Goal: Task Accomplishment & Management: Use online tool/utility

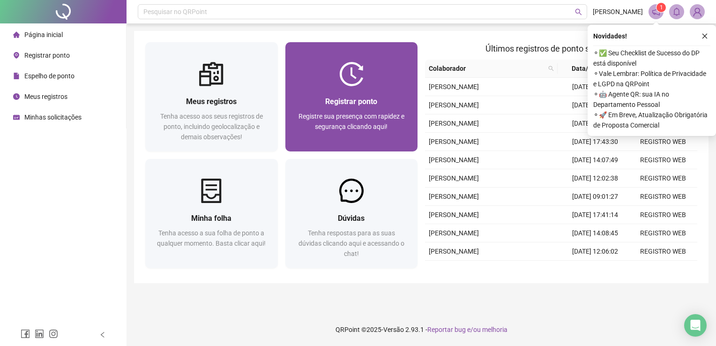
click at [369, 104] on span "Registrar ponto" at bounding box center [351, 101] width 52 height 9
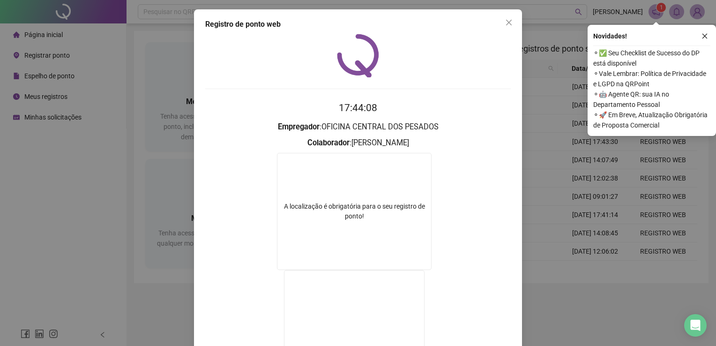
drag, startPoint x: 577, startPoint y: 316, endPoint x: 521, endPoint y: 254, distance: 83.6
click at [575, 316] on div "Registro de ponto web 17:44:08 Empregador : OFICINA CENTRAL DOS PESADOS Colabor…" at bounding box center [358, 173] width 716 height 346
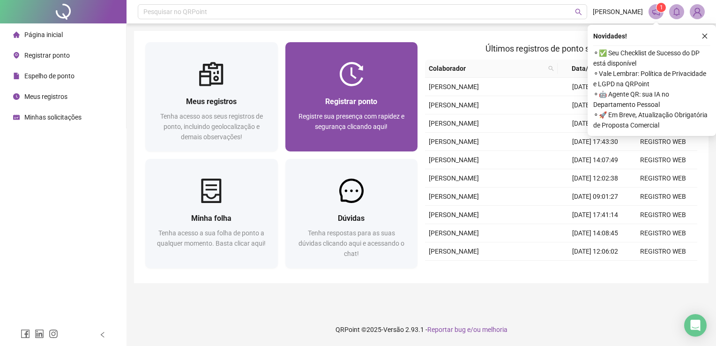
click at [394, 117] on span "Registre sua presença com rapidez e segurança clicando aqui!" at bounding box center [351, 121] width 106 height 18
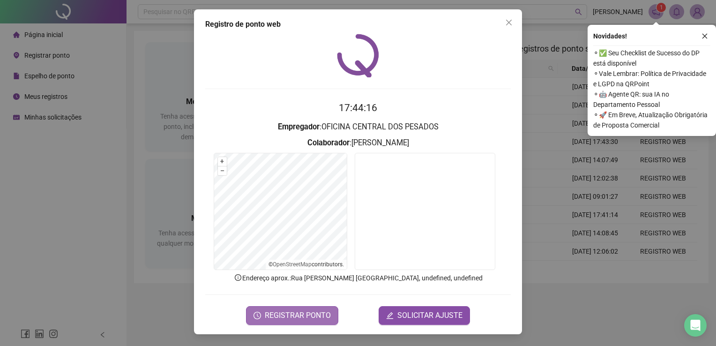
click at [307, 311] on span "REGISTRAR PONTO" at bounding box center [298, 315] width 66 height 11
